Goal: Find specific page/section: Find specific page/section

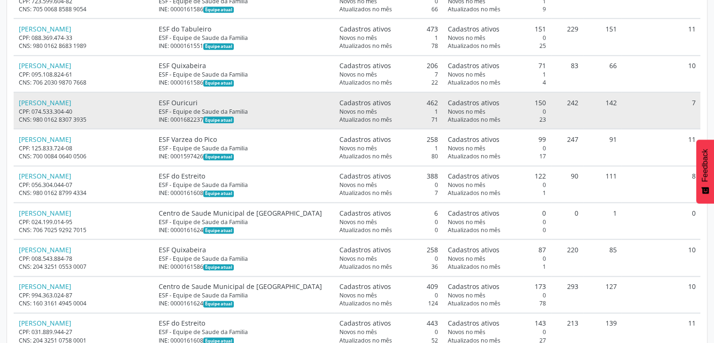
scroll to position [1165, 0]
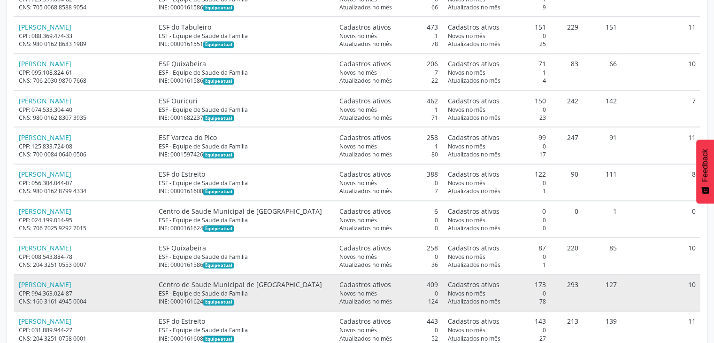
click at [635, 279] on td "10" at bounding box center [661, 292] width 79 height 37
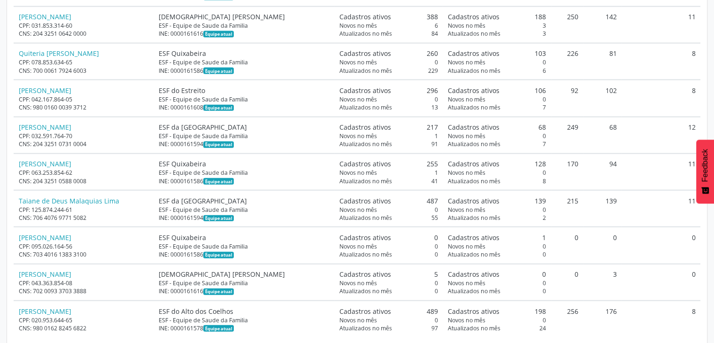
scroll to position [2134, 0]
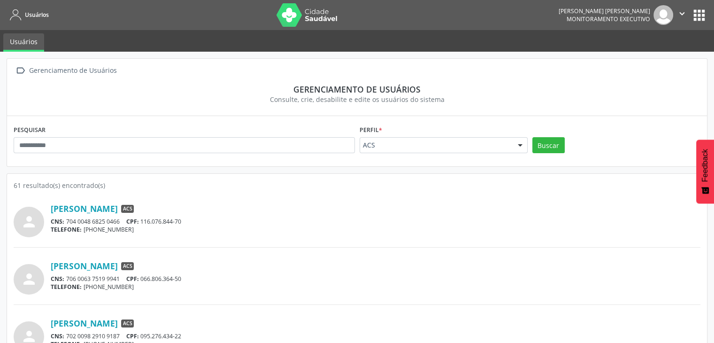
click at [710, 18] on nav "Usuários Nathalie Resende Tenório Lopes Monitoramento Executivo  Configurações…" at bounding box center [357, 15] width 714 height 30
click at [702, 14] on button "apps" at bounding box center [699, 15] width 16 height 16
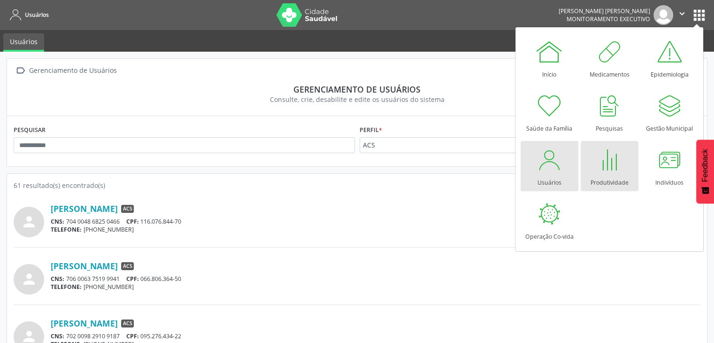
click at [599, 156] on div at bounding box center [610, 160] width 28 height 28
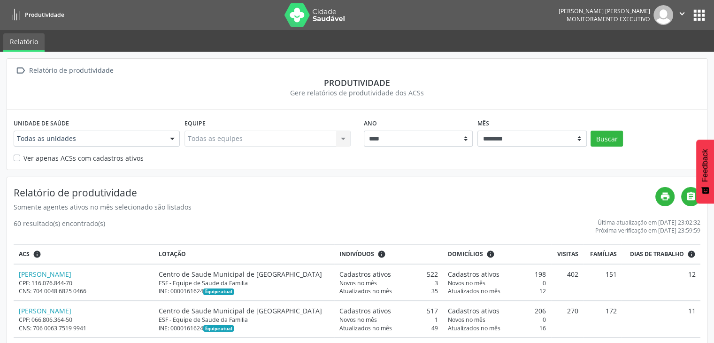
click at [43, 160] on label "Ver apenas ACSs com cadastros ativos" at bounding box center [83, 158] width 120 height 10
click at [597, 136] on button "Buscar" at bounding box center [607, 139] width 32 height 16
click at [694, 13] on button "apps" at bounding box center [699, 15] width 16 height 16
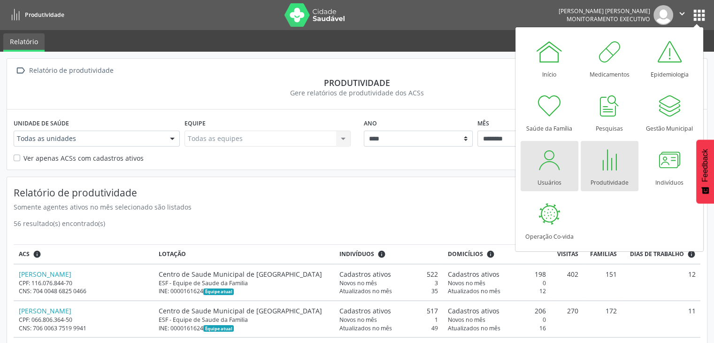
click at [557, 166] on div at bounding box center [549, 160] width 28 height 28
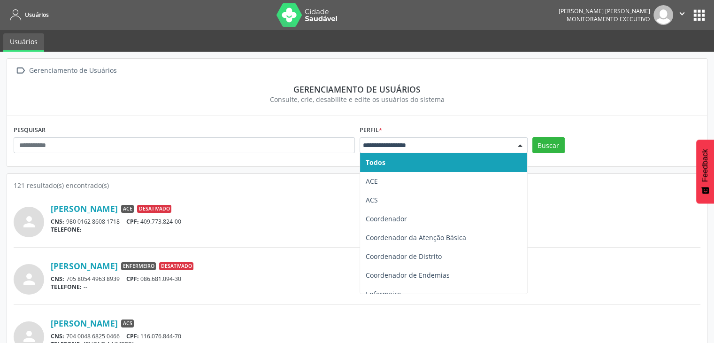
click at [396, 139] on div at bounding box center [444, 145] width 168 height 16
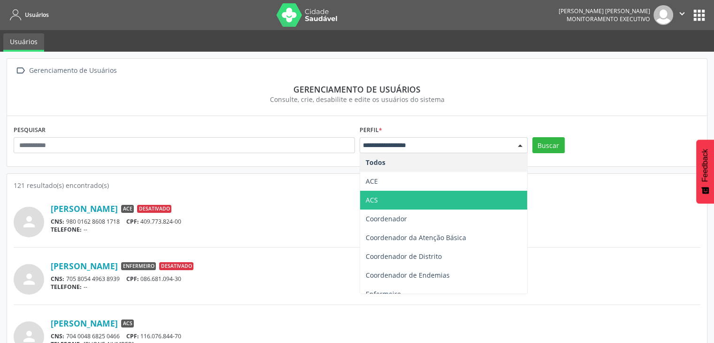
click at [373, 193] on span "ACS" at bounding box center [443, 200] width 167 height 19
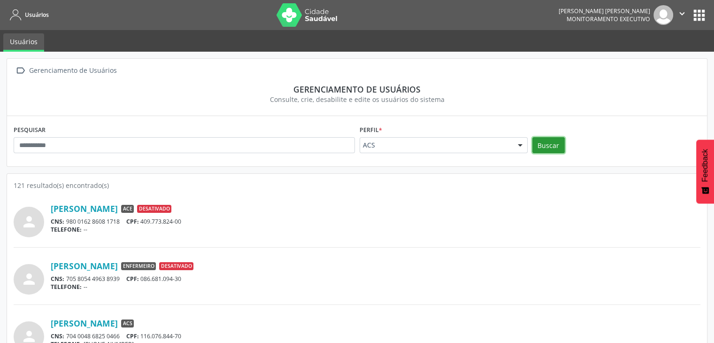
click at [541, 144] on button "Buscar" at bounding box center [549, 145] width 32 height 16
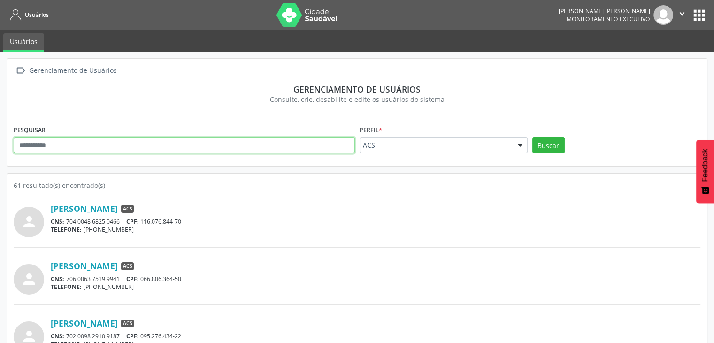
click at [240, 149] on input "text" at bounding box center [184, 145] width 341 height 16
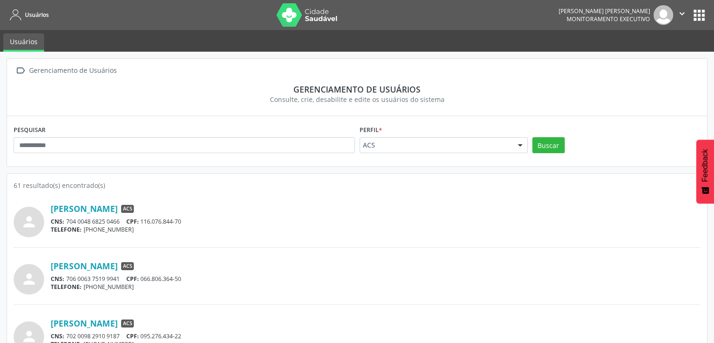
click at [400, 104] on div "Consulte, crie, desabilite e edite os usuários do sistema" at bounding box center [357, 99] width 674 height 10
click at [703, 19] on button "apps" at bounding box center [699, 15] width 16 height 16
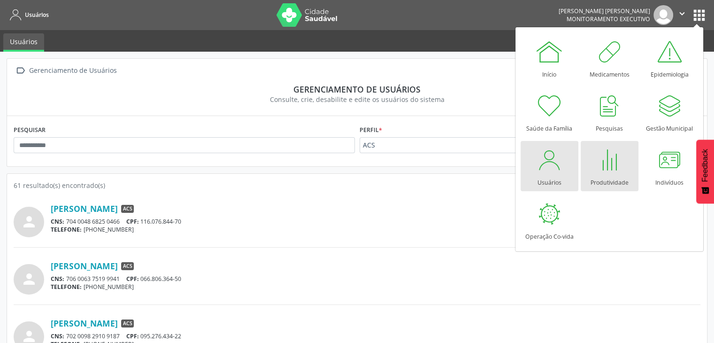
click at [616, 147] on div at bounding box center [610, 160] width 28 height 28
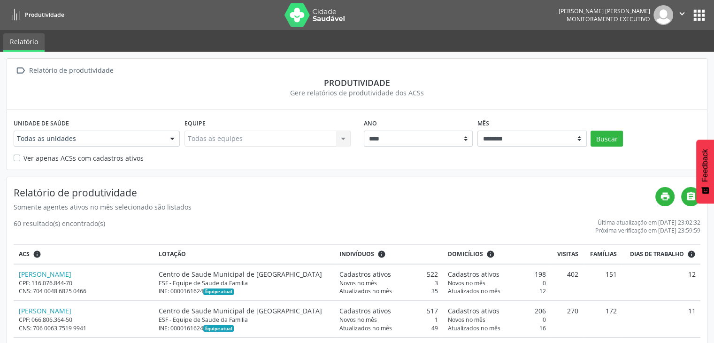
click at [679, 11] on icon "" at bounding box center [682, 13] width 10 height 10
click at [697, 15] on button "apps" at bounding box center [699, 15] width 16 height 16
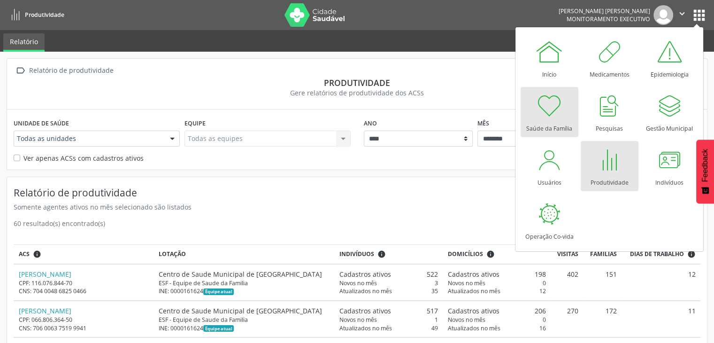
click at [557, 126] on div "Saúde da Família" at bounding box center [550, 126] width 46 height 13
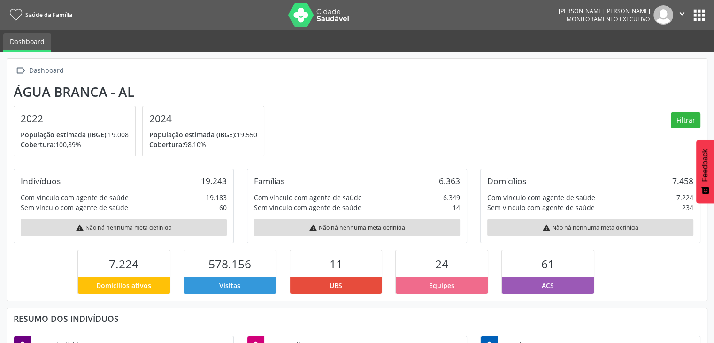
click at [693, 14] on button "apps" at bounding box center [699, 15] width 16 height 16
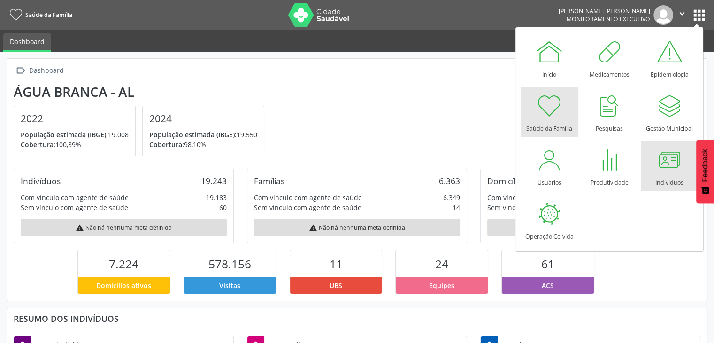
click at [660, 163] on div at bounding box center [670, 160] width 28 height 28
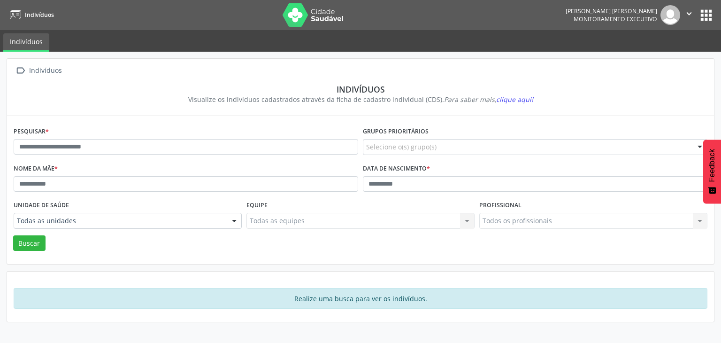
drag, startPoint x: 709, startPoint y: 4, endPoint x: 705, endPoint y: 14, distance: 10.1
click at [705, 14] on nav "Indivíduos [PERSON_NAME] [PERSON_NAME] Monitoramento Executivo  Configurações …" at bounding box center [360, 15] width 721 height 30
click at [705, 14] on button "apps" at bounding box center [706, 15] width 16 height 16
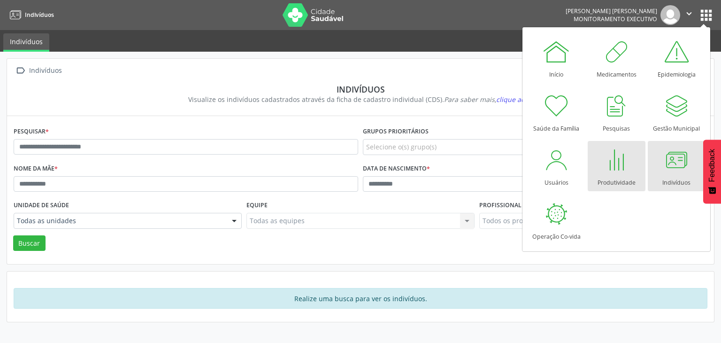
click at [607, 182] on div "Produtividade" at bounding box center [617, 180] width 38 height 13
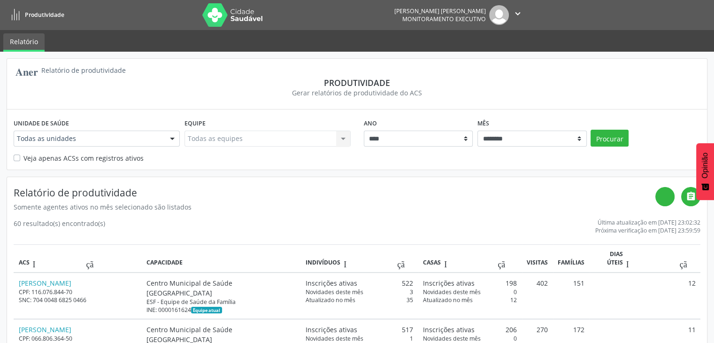
click at [708, 13] on nav "Produtividade [PERSON_NAME] [PERSON_NAME] Monitoramento Executivo  Configuraçõ…" at bounding box center [357, 15] width 714 height 30
click at [519, 13] on font "" at bounding box center [518, 13] width 10 height 10
click at [515, 12] on font "" at bounding box center [518, 13] width 10 height 10
click at [85, 163] on div "Unidade de saúde Todas as unidades Todas as unidades Centro Municipal de Saúde …" at bounding box center [357, 139] width 700 height 60
click at [65, 156] on font "Veja apenas ACSs com registros ativos" at bounding box center [83, 158] width 120 height 9
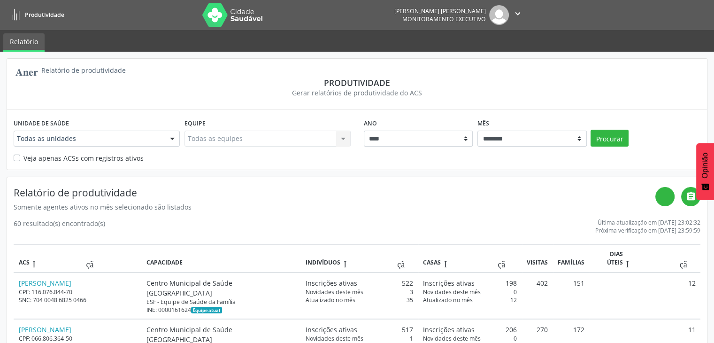
click at [71, 162] on font "Veja apenas ACSs com registros ativos" at bounding box center [83, 158] width 120 height 9
click at [519, 14] on font "" at bounding box center [518, 13] width 10 height 10
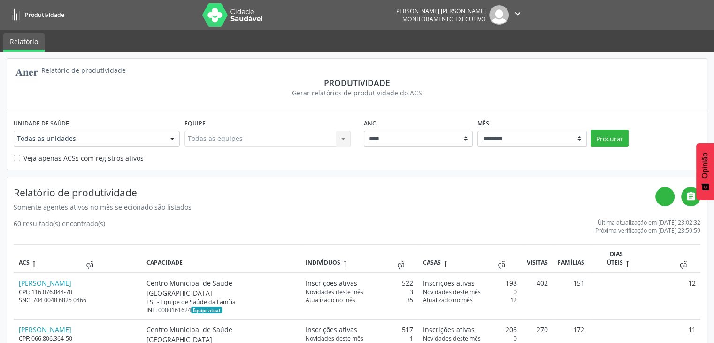
click at [519, 14] on font "" at bounding box center [518, 13] width 10 height 10
click at [505, 15] on img at bounding box center [499, 15] width 20 height 20
click at [514, 14] on font "" at bounding box center [518, 13] width 10 height 10
click at [518, 16] on font "" at bounding box center [518, 13] width 10 height 10
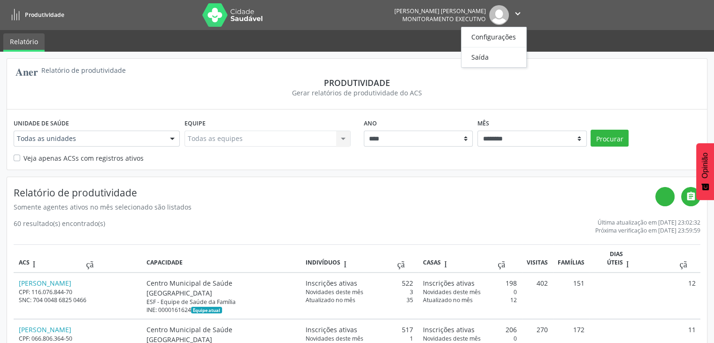
click at [513, 14] on font "" at bounding box center [518, 13] width 10 height 10
click at [517, 17] on font "" at bounding box center [518, 13] width 10 height 10
click at [146, 117] on div "Unidade de saúde Todas as unidades Todas as unidades Centro Municipal de Saúde …" at bounding box center [96, 134] width 171 height 37
click at [515, 14] on font "" at bounding box center [518, 13] width 10 height 10
click at [684, 24] on font "aplicativos" at bounding box center [617, 17] width 181 height 16
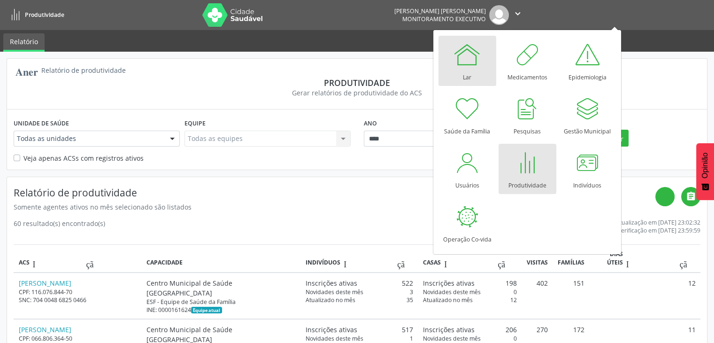
click at [473, 77] on link "Lar" at bounding box center [468, 61] width 58 height 50
